Goal: Communication & Community: Share content

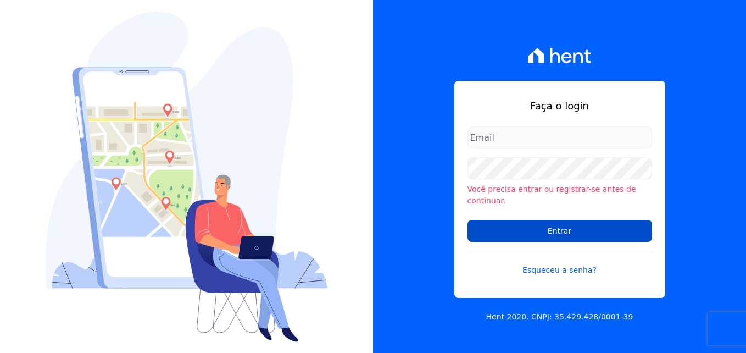
type input "[PERSON_NAME][EMAIL_ADDRESS][DOMAIN_NAME]"
click at [552, 220] on input "Entrar" at bounding box center [559, 231] width 184 height 22
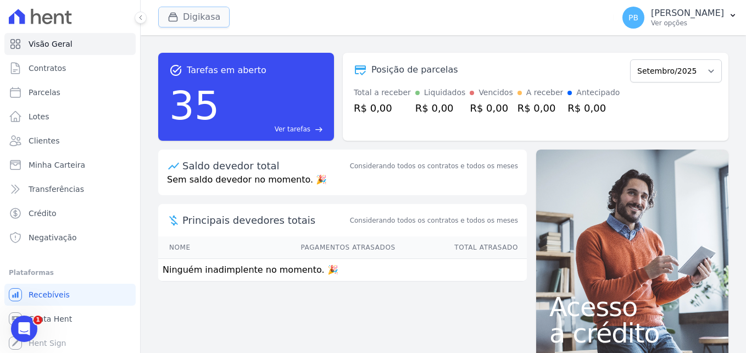
click at [183, 21] on button "Digikasa" at bounding box center [193, 17] width 71 height 21
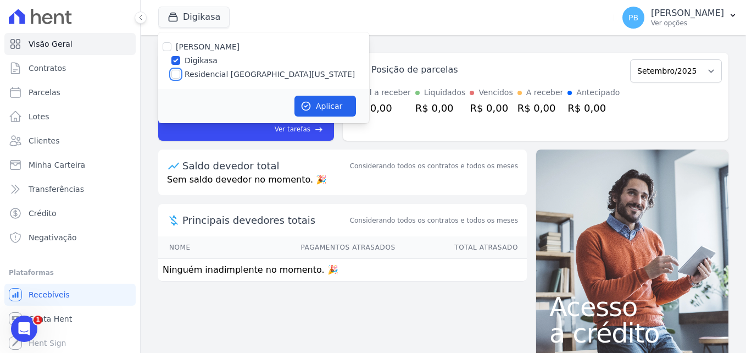
drag, startPoint x: 178, startPoint y: 75, endPoint x: 177, endPoint y: 60, distance: 15.4
click at [177, 75] on input "Residencial Jardim Florida" at bounding box center [175, 74] width 9 height 9
checkbox input "true"
click at [178, 54] on div "Mendes Dias Digikasa Residencial Jardim Florida" at bounding box center [263, 60] width 211 height 57
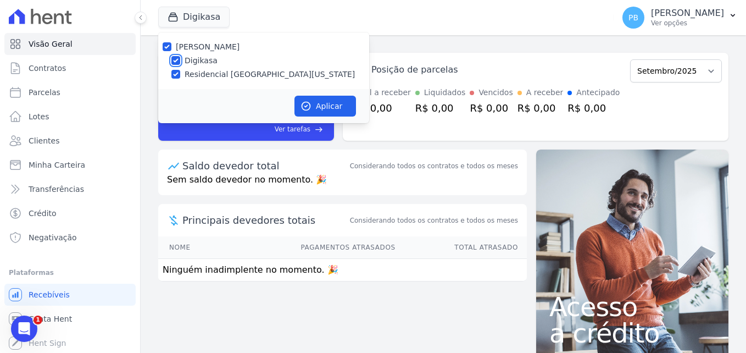
click at [174, 57] on input "Digikasa" at bounding box center [175, 60] width 9 height 9
checkbox input "false"
click at [316, 103] on button "Aplicar" at bounding box center [324, 106] width 61 height 21
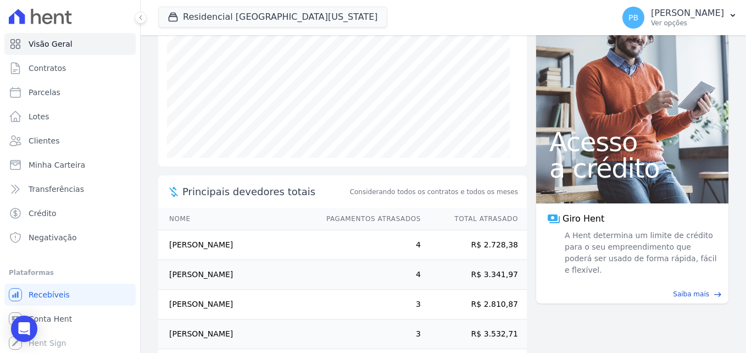
scroll to position [208, 0]
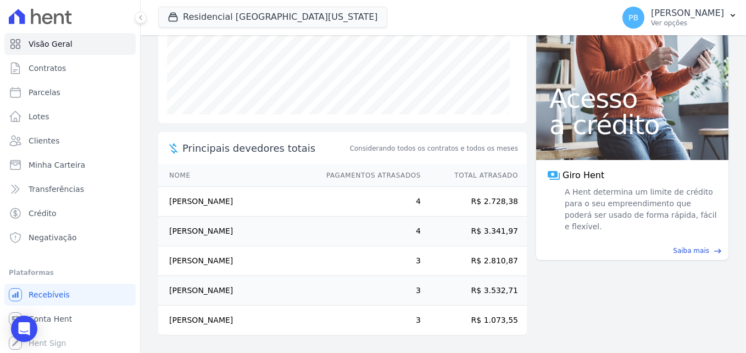
click at [222, 258] on td "Elias Bomfim Da Silva" at bounding box center [237, 261] width 158 height 30
click at [205, 258] on td "Elias Bomfim Da Silva" at bounding box center [237, 261] width 158 height 30
click at [73, 142] on link "Clientes" at bounding box center [69, 141] width 131 height 22
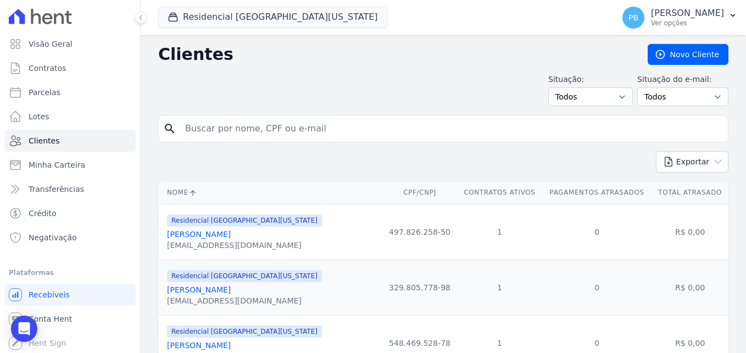
click at [247, 129] on input "search" at bounding box center [450, 129] width 545 height 22
type input "elias"
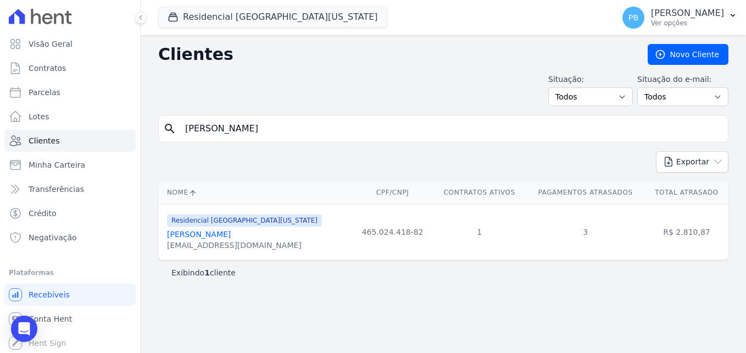
click at [228, 232] on link "Elias Bomfim Da Silva" at bounding box center [199, 234] width 64 height 9
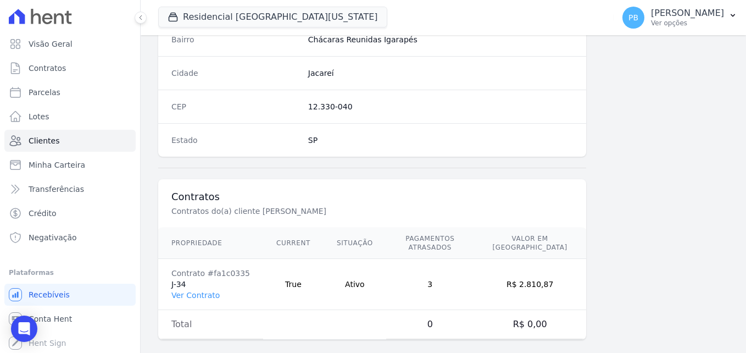
scroll to position [675, 0]
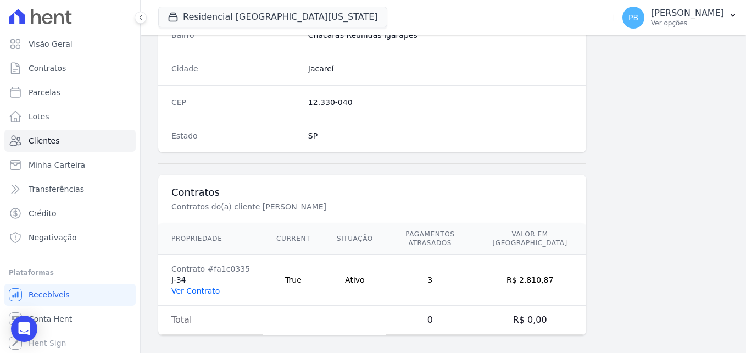
click at [209, 286] on link "Ver Contrato" at bounding box center [195, 290] width 48 height 9
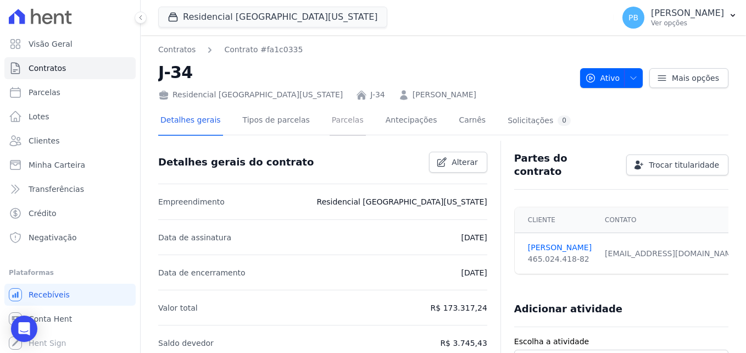
click at [333, 120] on link "Parcelas" at bounding box center [347, 121] width 36 height 29
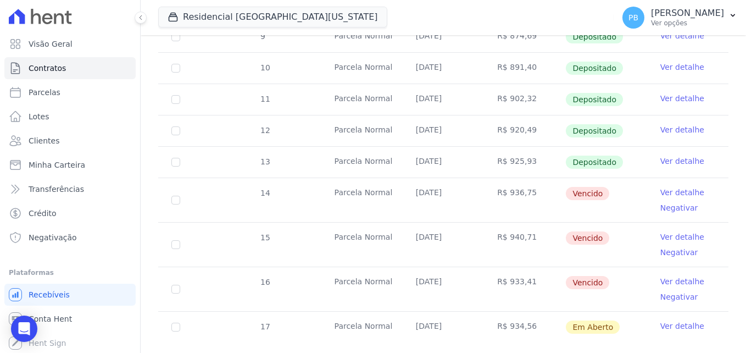
scroll to position [259, 0]
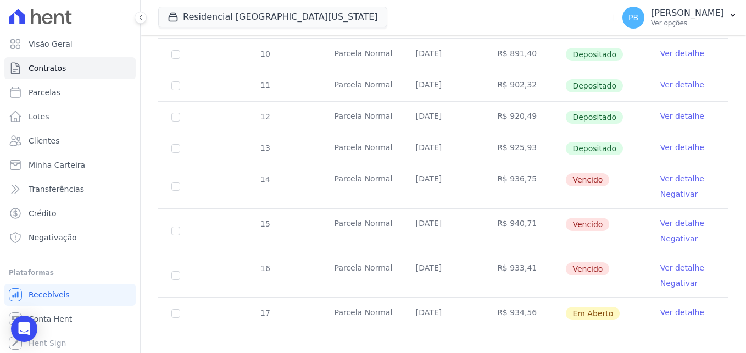
click at [672, 173] on link "Ver detalhe" at bounding box center [682, 178] width 44 height 11
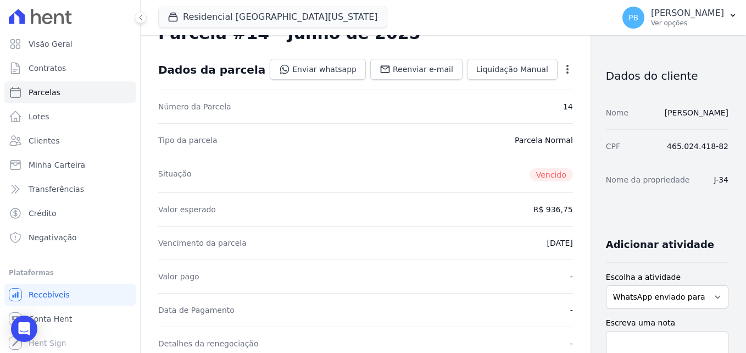
scroll to position [55, 0]
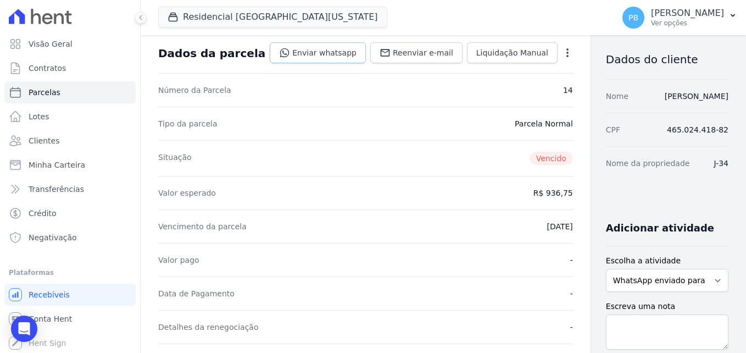
click at [302, 55] on link "Enviar whatsapp" at bounding box center [318, 52] width 96 height 21
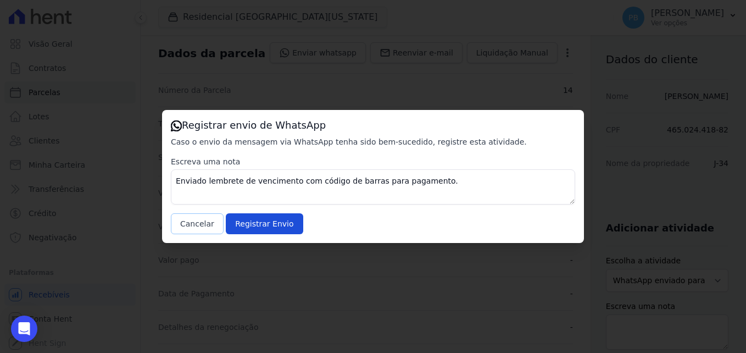
click at [200, 222] on button "Cancelar" at bounding box center [197, 223] width 53 height 21
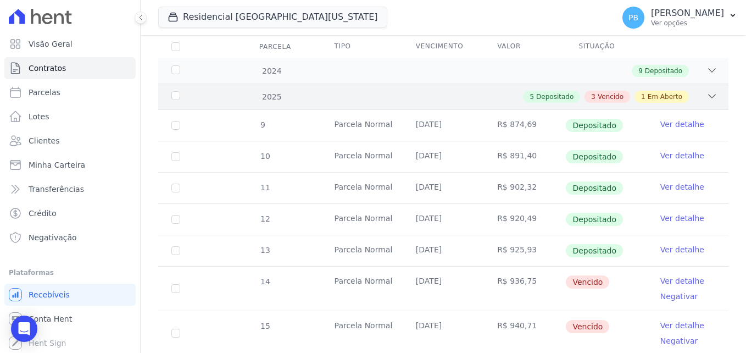
scroll to position [220, 0]
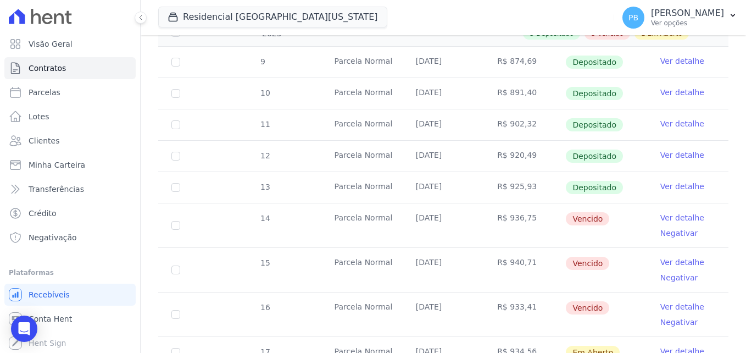
click at [675, 256] on link "Ver detalhe" at bounding box center [682, 261] width 44 height 11
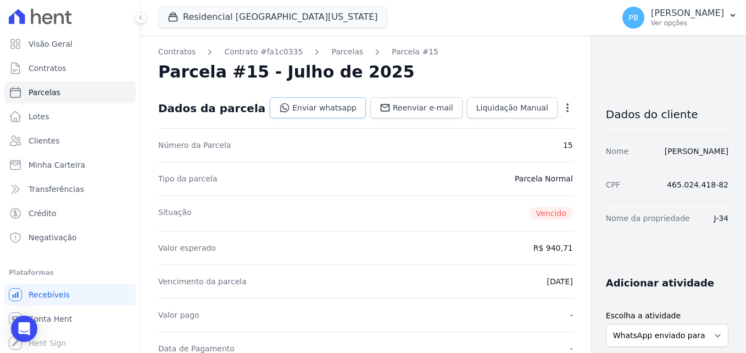
click at [303, 111] on link "Enviar whatsapp" at bounding box center [318, 107] width 96 height 21
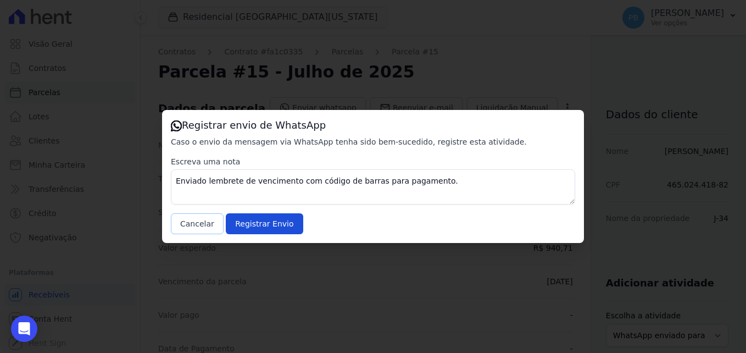
drag, startPoint x: 192, startPoint y: 223, endPoint x: 232, endPoint y: 228, distance: 40.3
click at [192, 223] on button "Cancelar" at bounding box center [197, 223] width 53 height 21
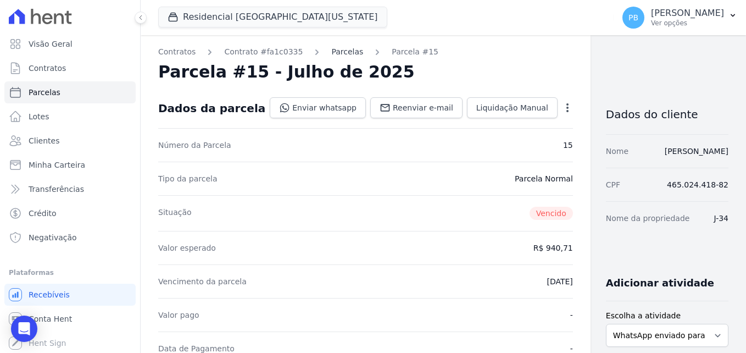
click at [335, 57] on link "Parcelas" at bounding box center [347, 52] width 32 height 12
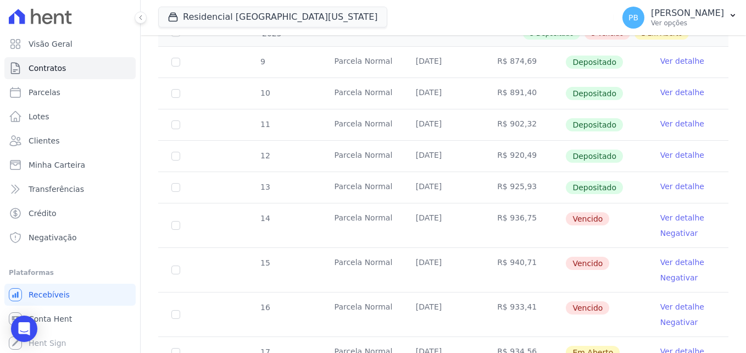
scroll to position [259, 0]
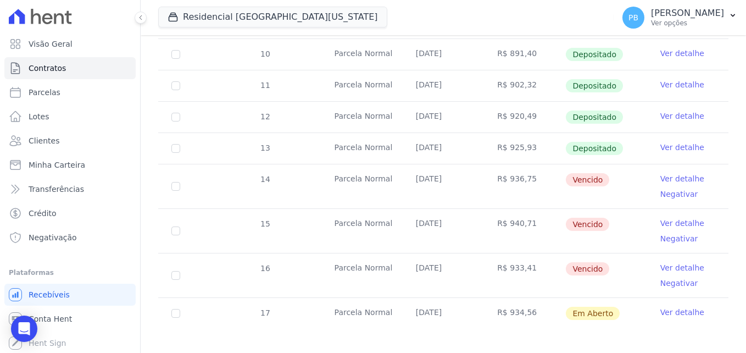
click at [674, 262] on link "Ver detalhe" at bounding box center [682, 267] width 44 height 11
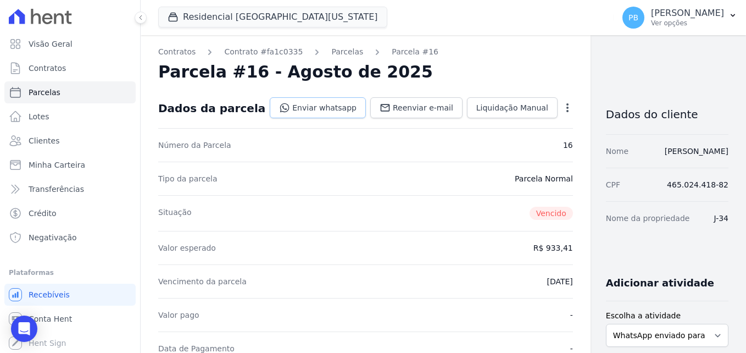
click at [294, 110] on link "Enviar whatsapp" at bounding box center [318, 107] width 96 height 21
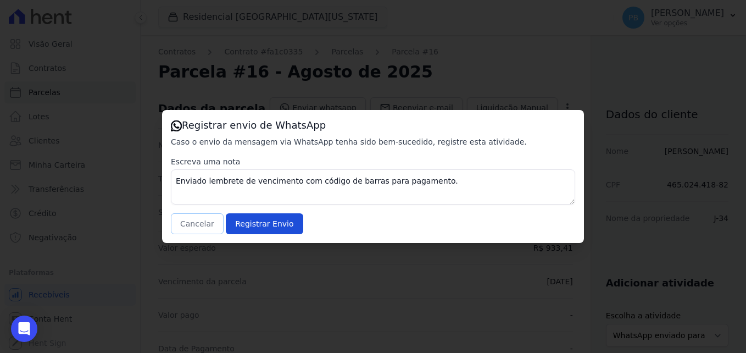
click at [187, 224] on button "Cancelar" at bounding box center [197, 223] width 53 height 21
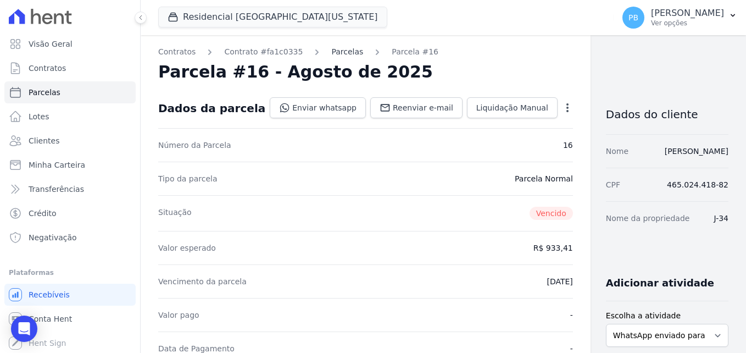
click at [331, 49] on link "Parcelas" at bounding box center [347, 52] width 32 height 12
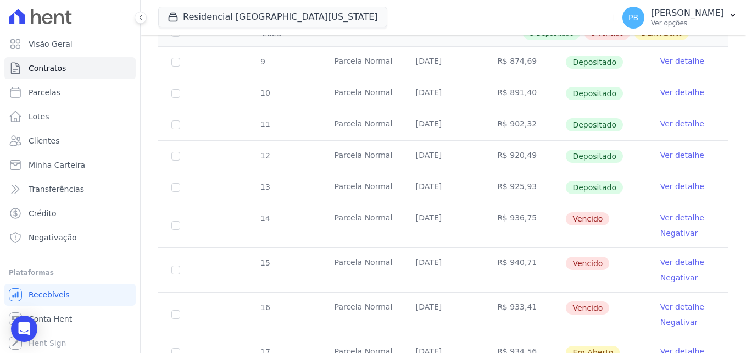
scroll to position [259, 0]
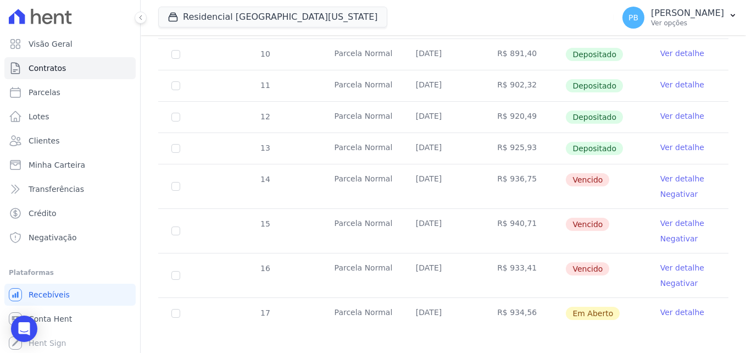
click at [680, 306] on link "Ver detalhe" at bounding box center [682, 311] width 44 height 11
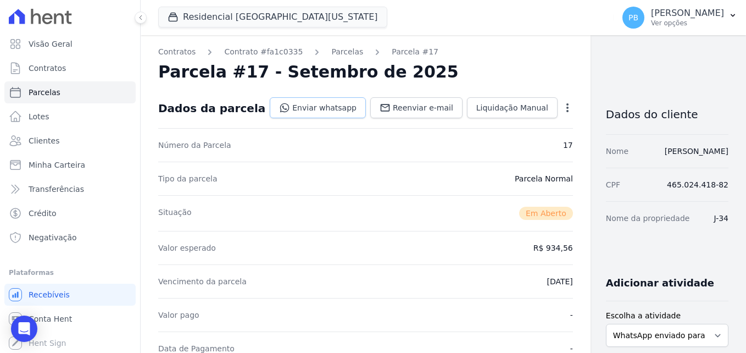
click at [295, 105] on link "Enviar whatsapp" at bounding box center [318, 107] width 96 height 21
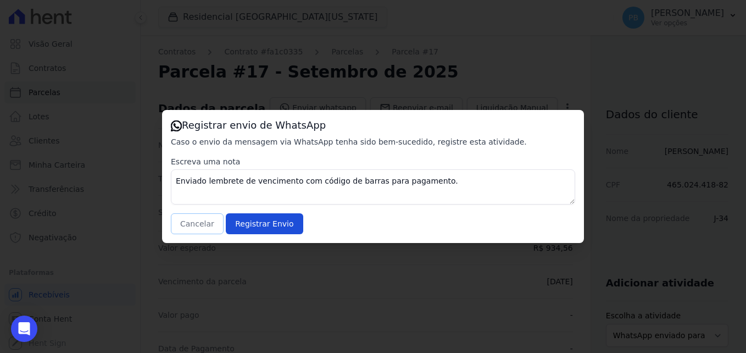
click at [192, 221] on button "Cancelar" at bounding box center [197, 223] width 53 height 21
